Goal: Transaction & Acquisition: Purchase product/service

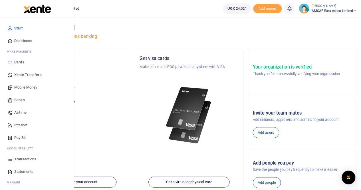
click at [26, 88] on span "Mobile Money" at bounding box center [25, 87] width 23 height 6
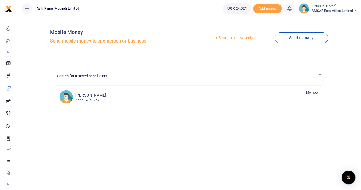
click at [237, 38] on link "Send to a new recipient" at bounding box center [237, 38] width 74 height 10
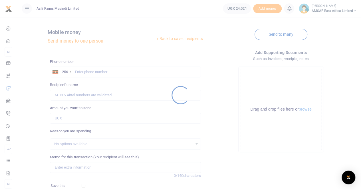
click at [101, 72] on div at bounding box center [180, 95] width 361 height 190
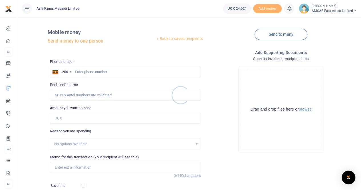
click at [100, 72] on div at bounding box center [180, 95] width 361 height 190
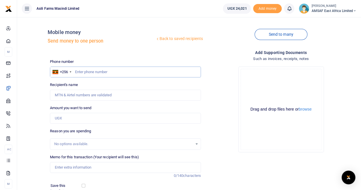
click at [79, 71] on input "text" at bounding box center [125, 71] width 151 height 11
type input "772077996"
type input "[PERSON_NAME]"
type input "772077996"
